Goal: Transaction & Acquisition: Purchase product/service

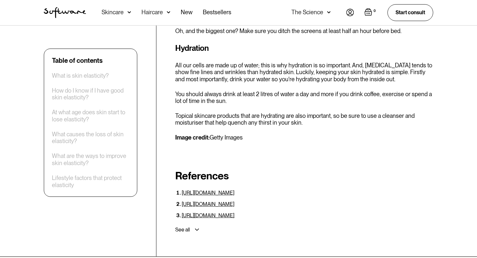
scroll to position [2476, 0]
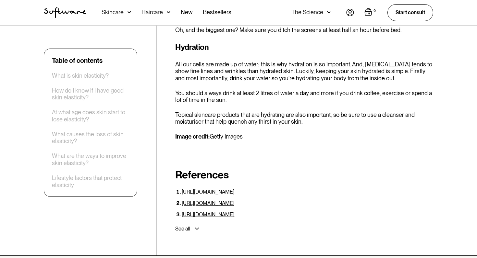
click at [195, 228] on img at bounding box center [197, 229] width 4 height 2
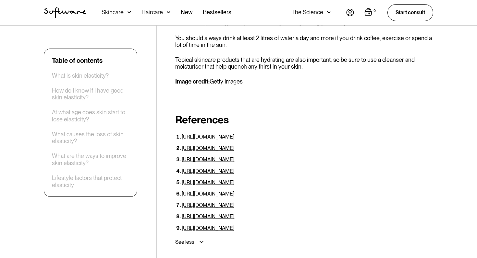
scroll to position [2540, 0]
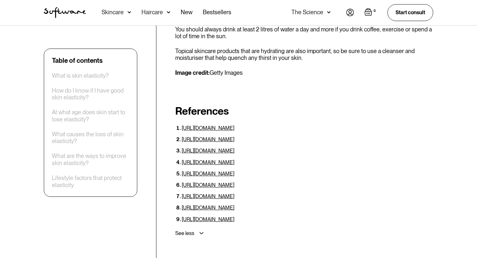
click at [234, 205] on link "https://www.mdpi.com/2072-6643/11/10/2494" at bounding box center [208, 208] width 53 height 6
click at [215, 148] on link "https://pubmed.ncbi.nlm.nih.gov/31592376/" at bounding box center [208, 151] width 53 height 6
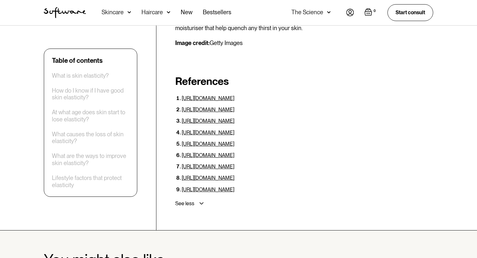
scroll to position [2567, 0]
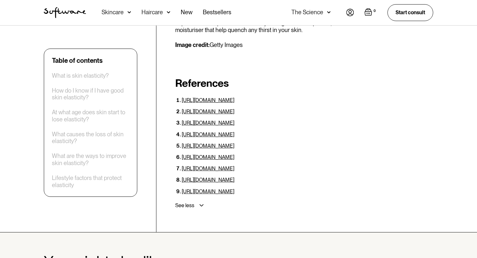
click at [234, 143] on link "https://onlinelibrary.wiley.com/doi/10.1002/jbio.201300171" at bounding box center [208, 146] width 53 height 6
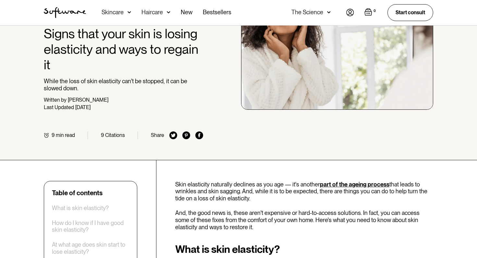
scroll to position [0, 0]
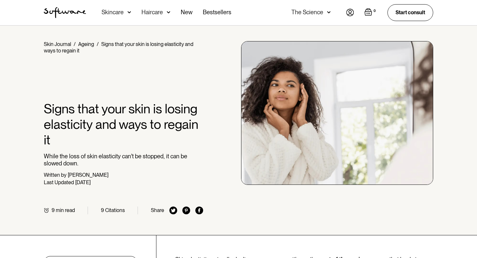
click at [126, 12] on div "Skincare" at bounding box center [115, 12] width 29 height 25
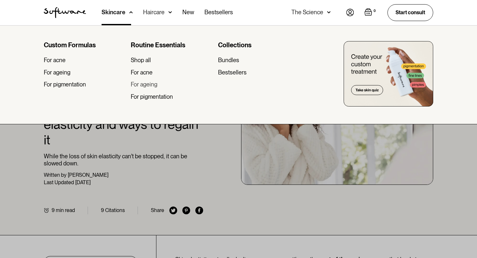
click at [147, 84] on div "For ageing" at bounding box center [144, 84] width 27 height 7
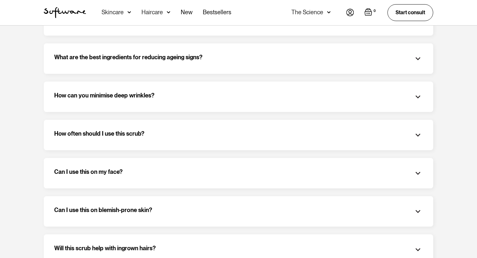
scroll to position [1091, 0]
